Goal: Task Accomplishment & Management: Use online tool/utility

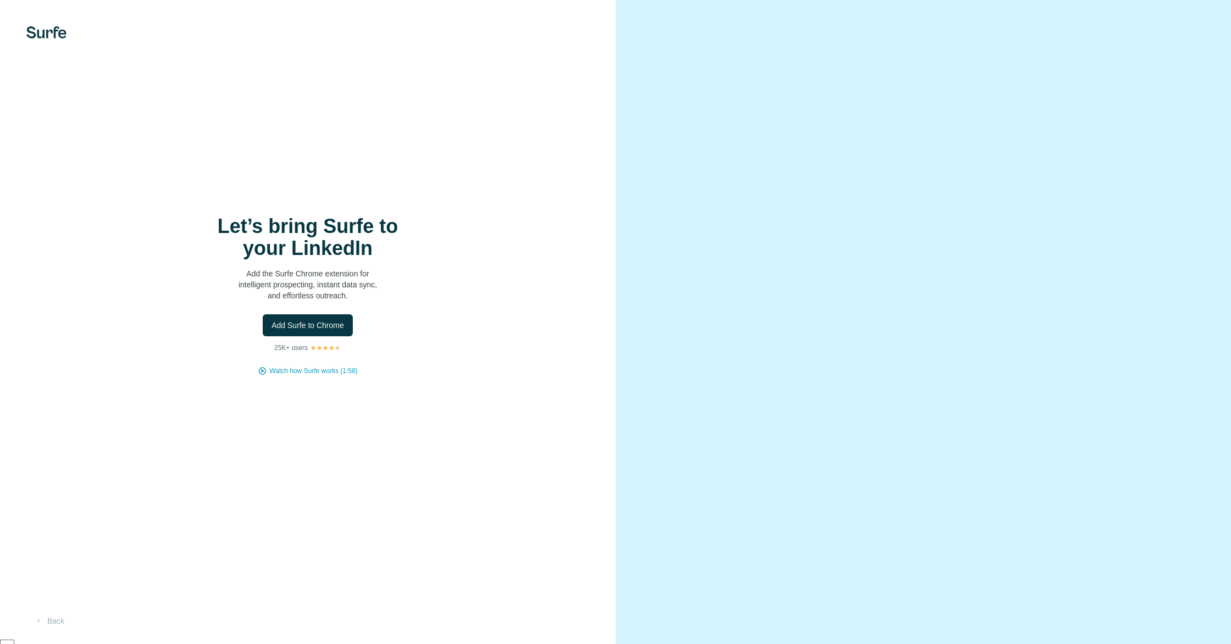
scroll to position [15512, 0]
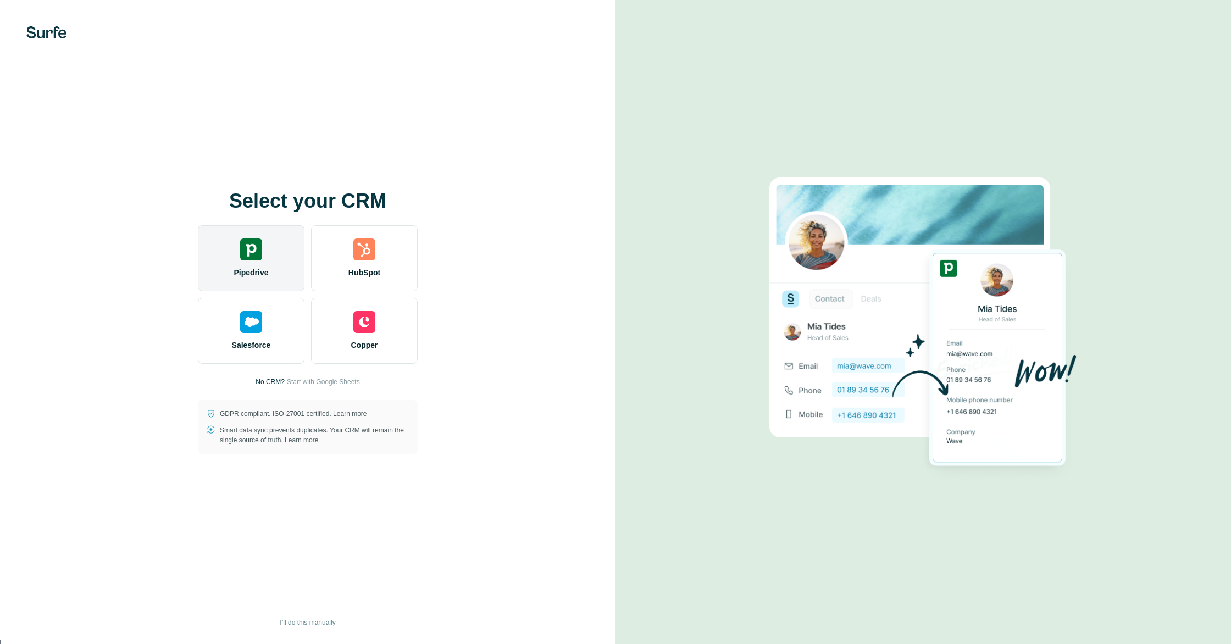
click at [252, 261] on div "Pipedrive" at bounding box center [251, 258] width 107 height 66
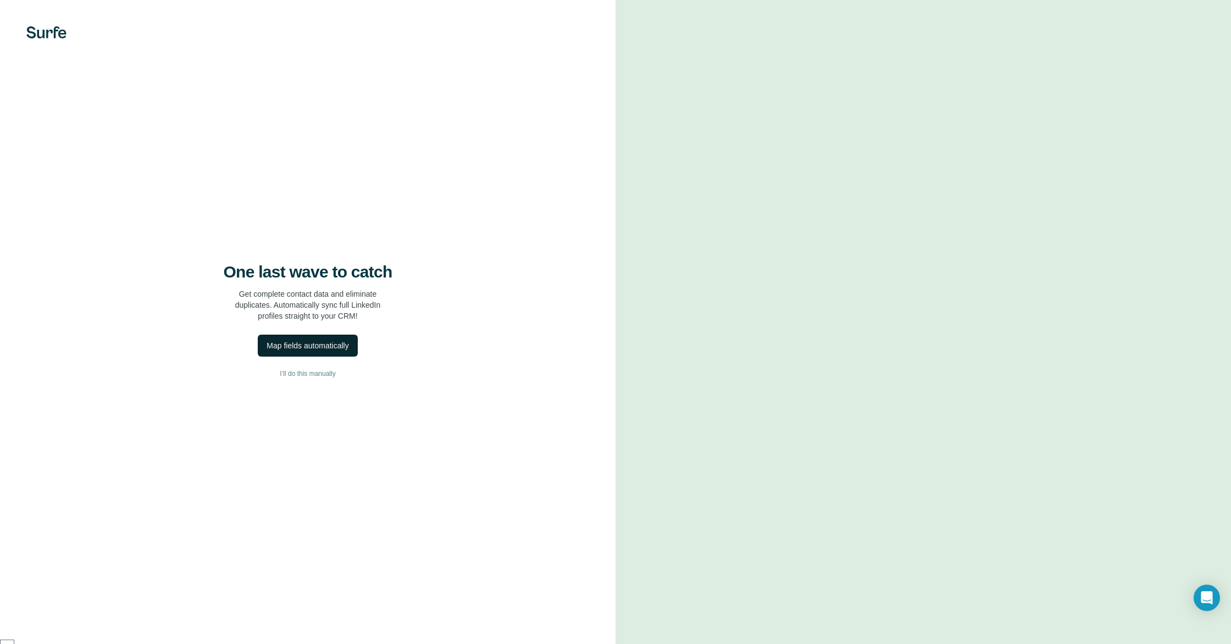
click at [332, 346] on div "Map fields automatically" at bounding box center [307, 345] width 82 height 11
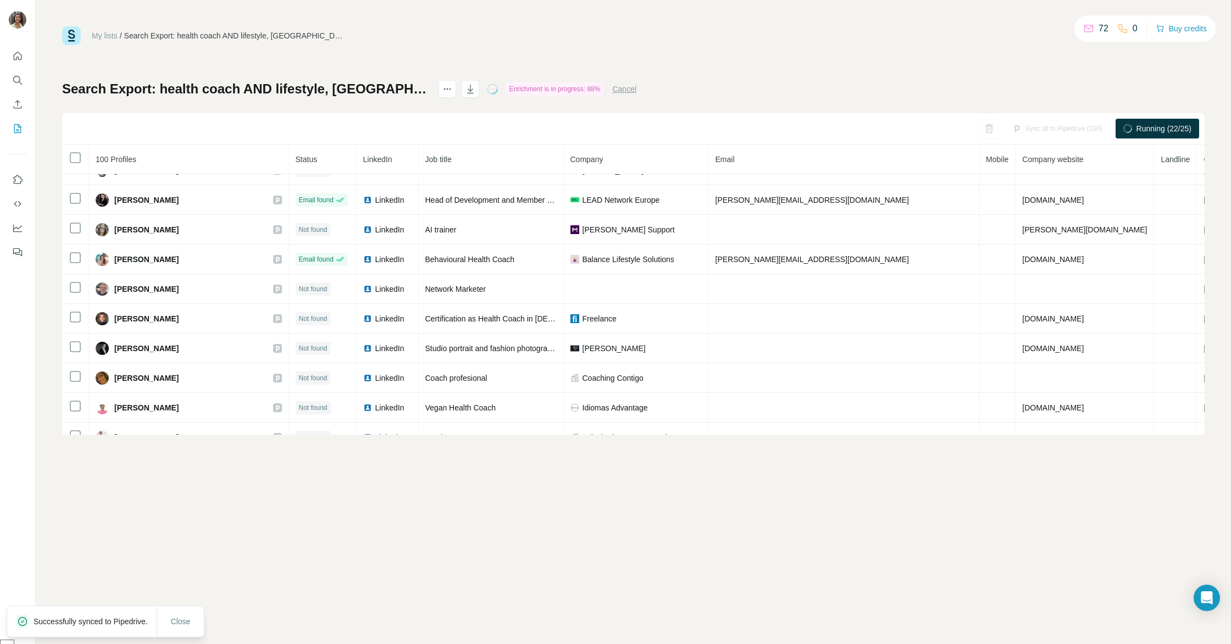
scroll to position [2189, 0]
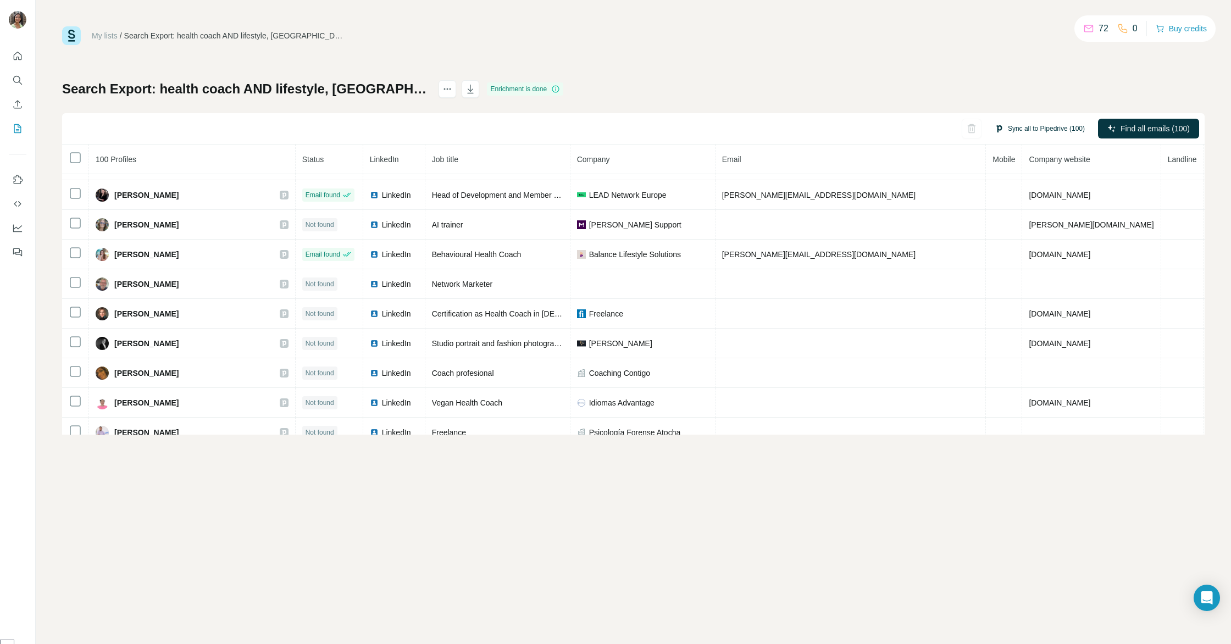
click at [1044, 128] on button "Sync all to Pipedrive (100)" at bounding box center [1039, 128] width 105 height 16
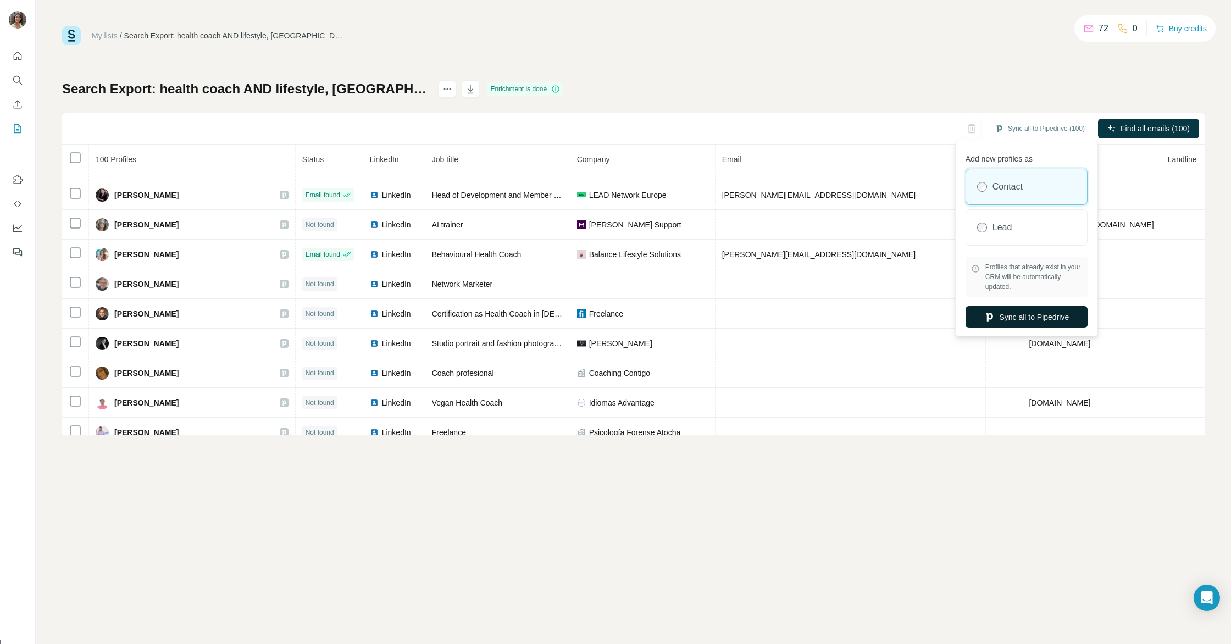
click at [1008, 319] on button "Sync all to Pipedrive" at bounding box center [1026, 317] width 122 height 22
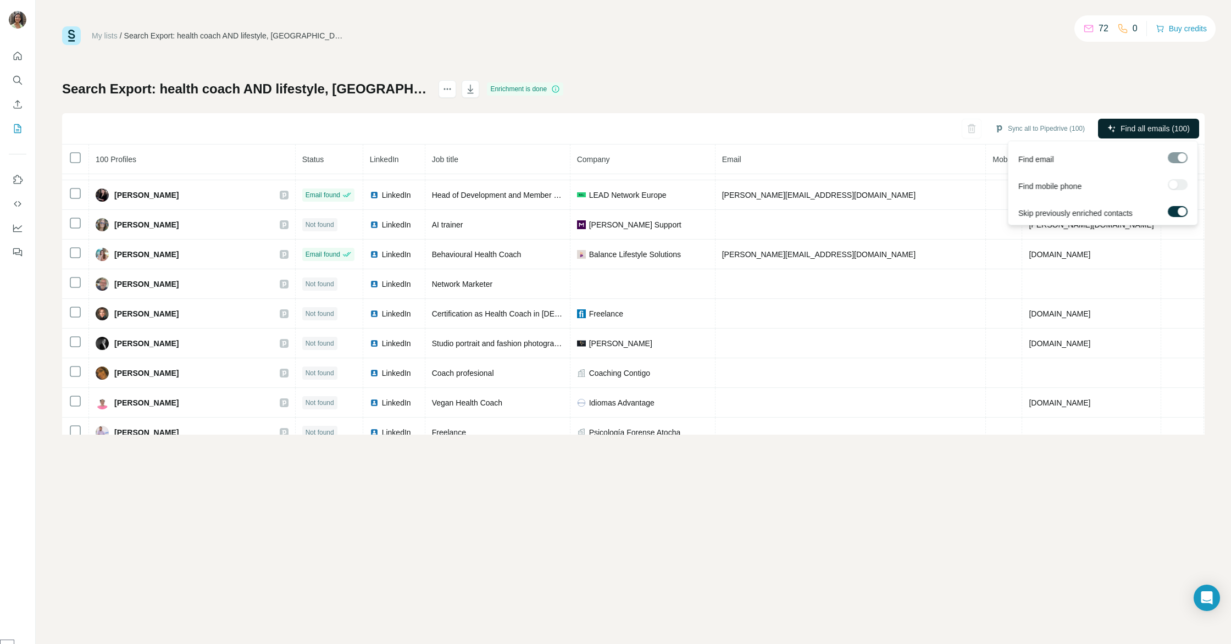
click at [1116, 131] on button "Find all emails (100)" at bounding box center [1148, 129] width 101 height 20
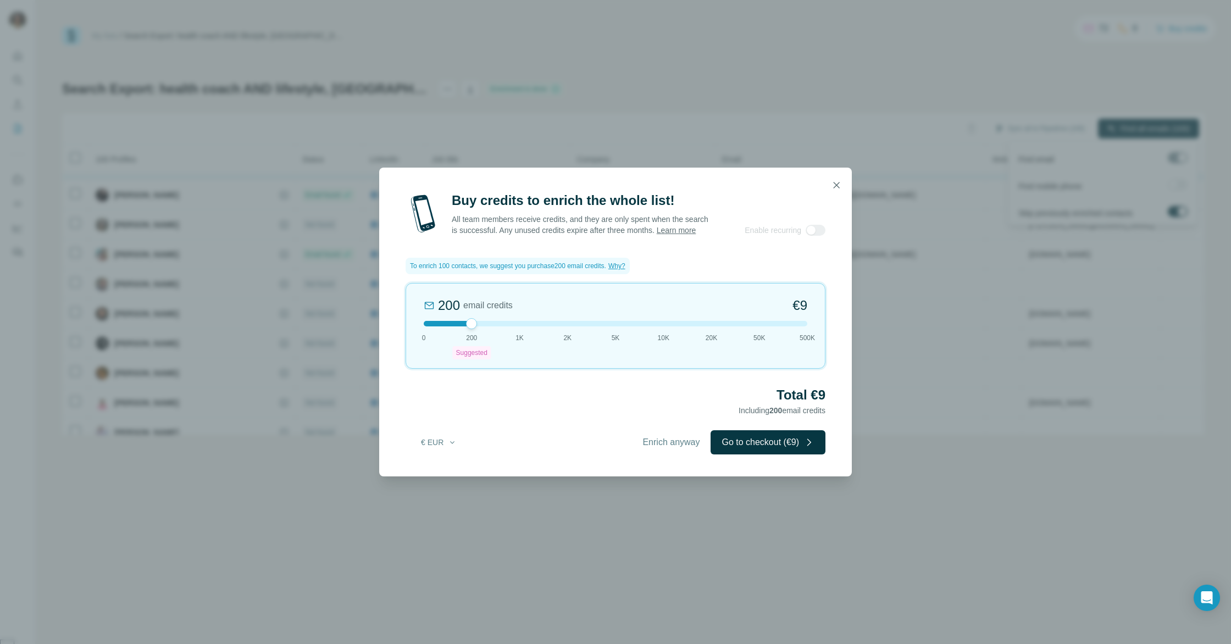
click at [837, 182] on icon "button" at bounding box center [836, 185] width 6 height 6
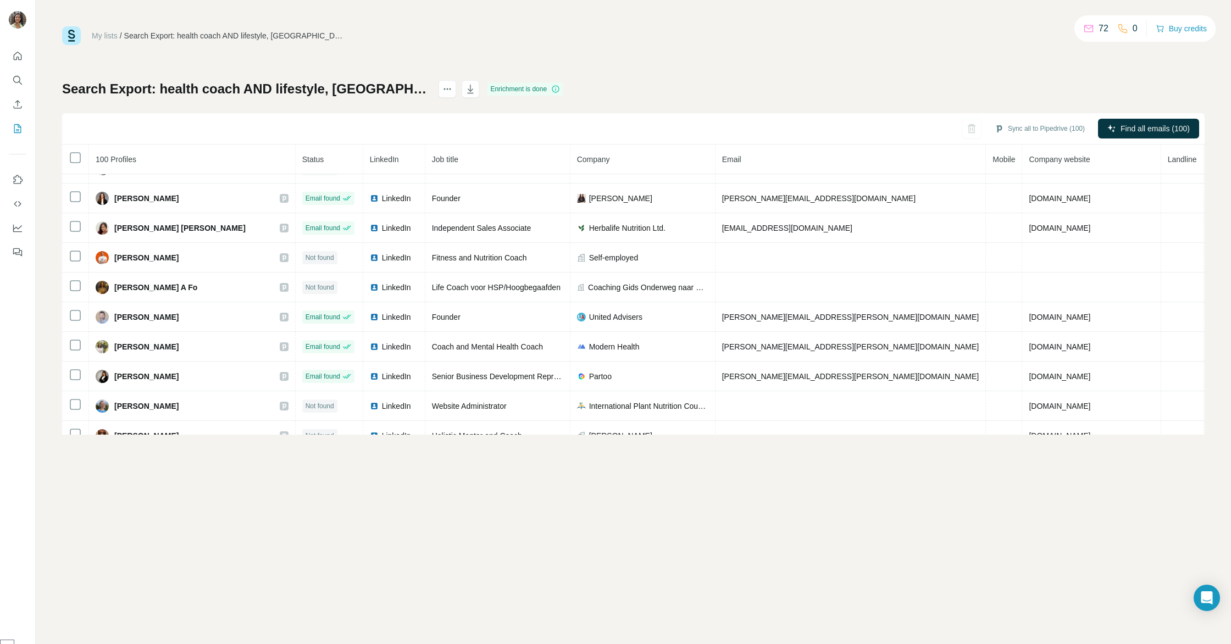
scroll to position [0, 0]
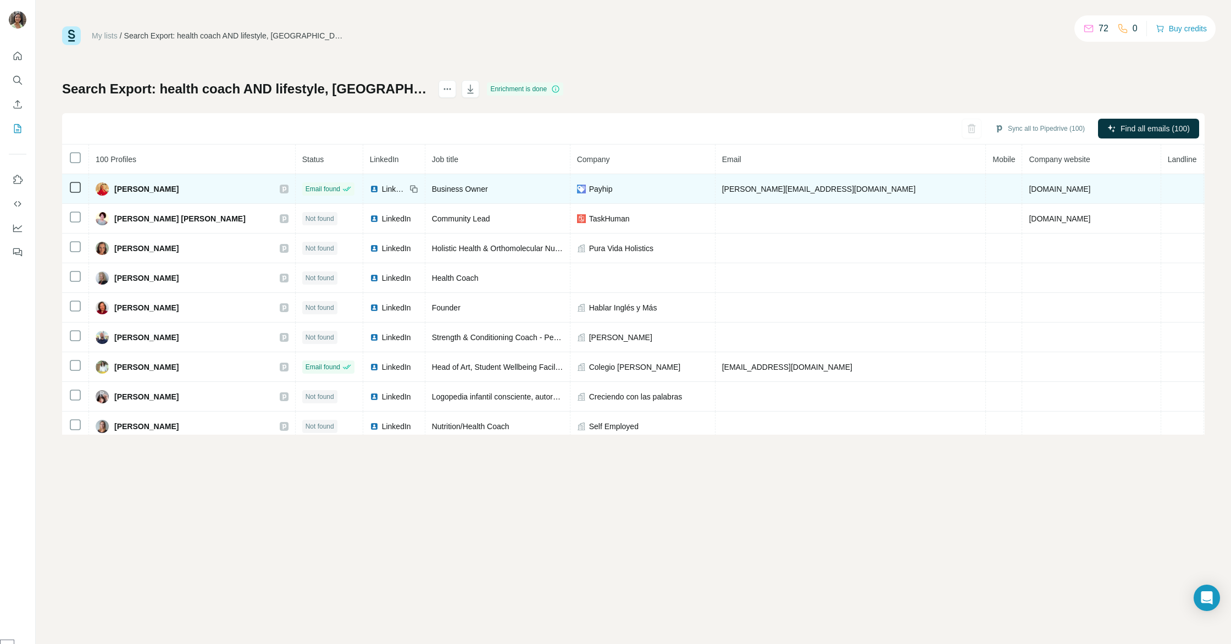
drag, startPoint x: 121, startPoint y: 187, endPoint x: 192, endPoint y: 190, distance: 70.4
type textarea "**********"
click at [192, 190] on div "[PERSON_NAME]" at bounding box center [192, 188] width 193 height 13
